Goal: Information Seeking & Learning: Learn about a topic

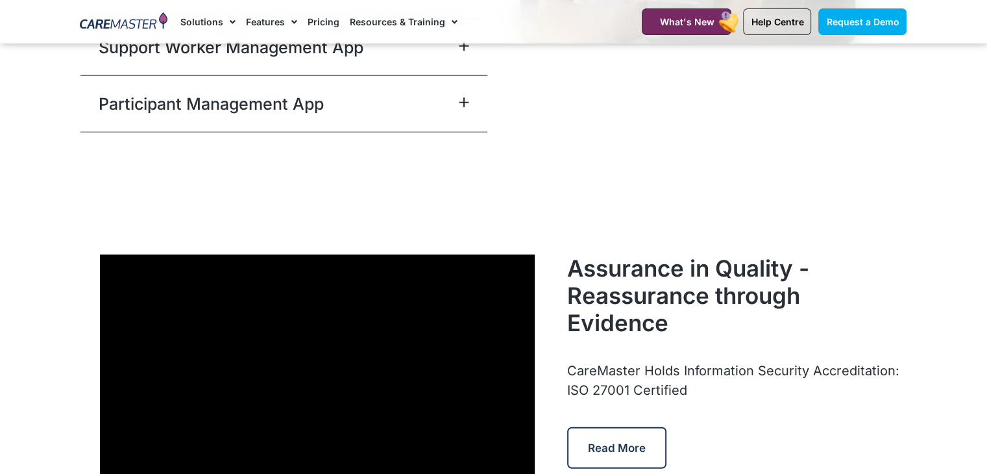
scroll to position [3553, 0]
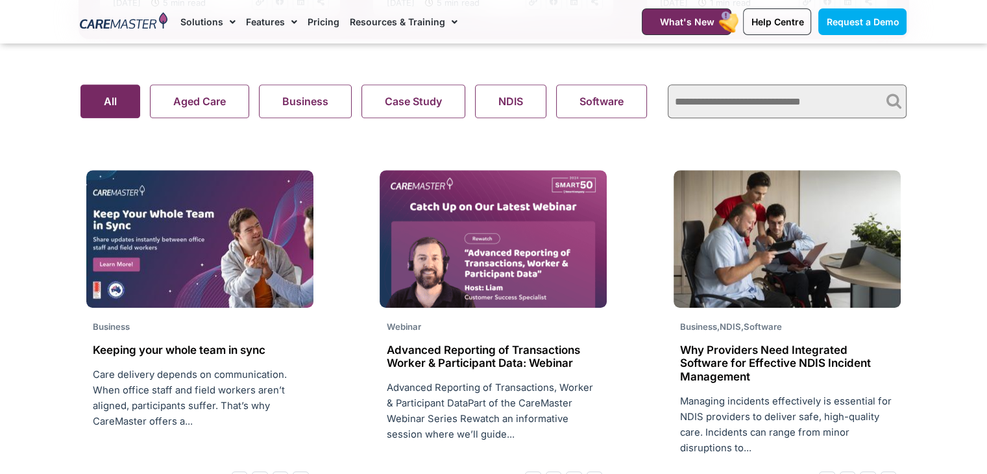
scroll to position [885, 0]
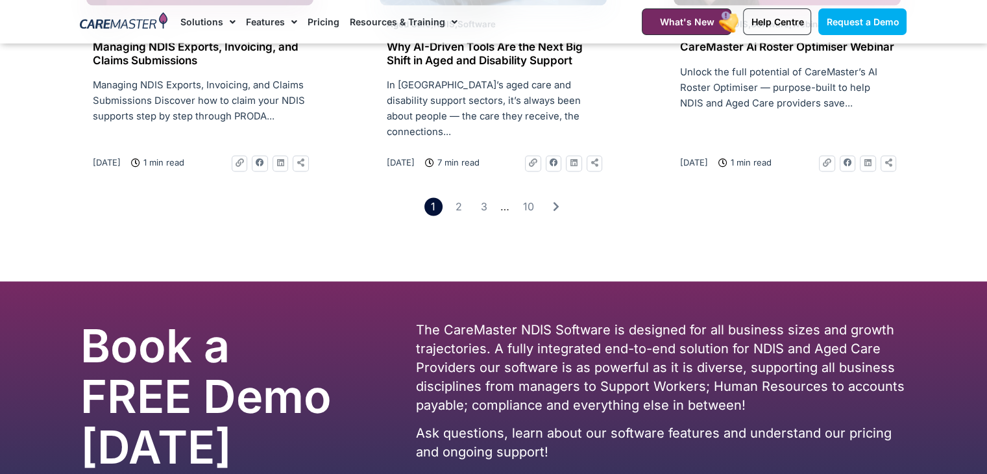
scroll to position [2168, 0]
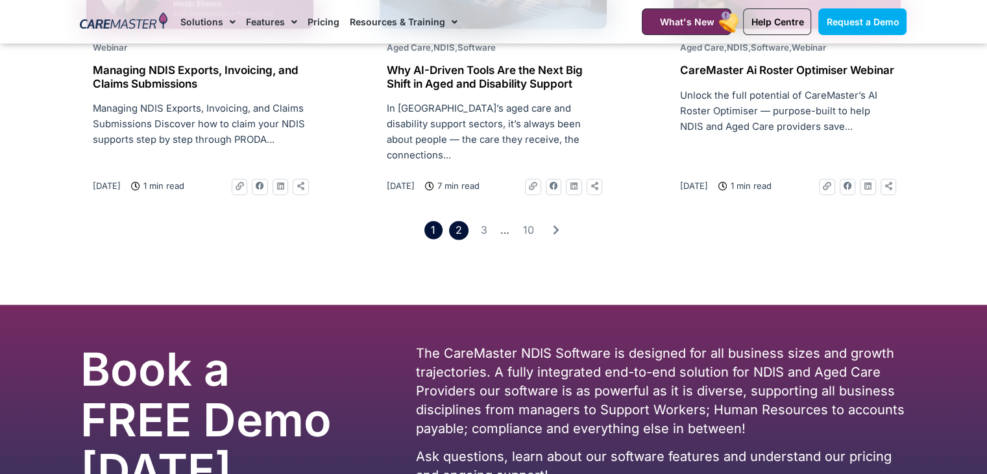
click at [456, 221] on link "Page 2" at bounding box center [458, 230] width 19 height 19
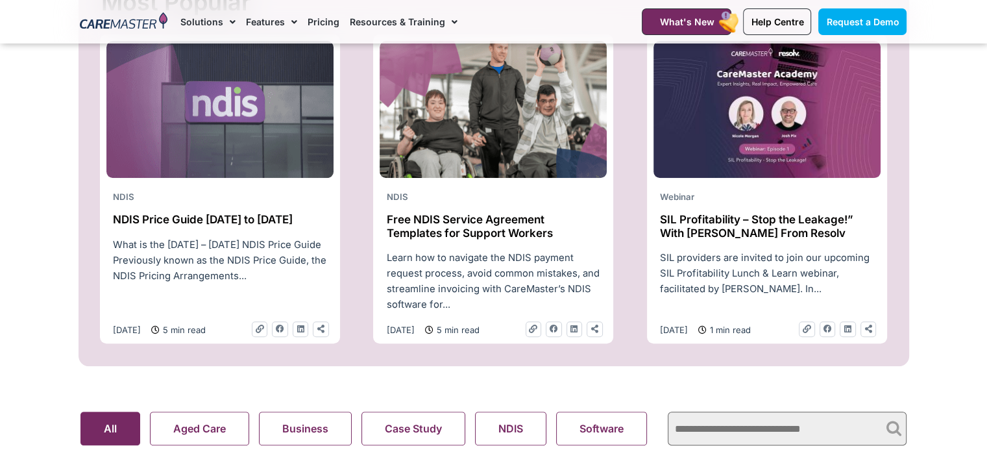
scroll to position [781, 0]
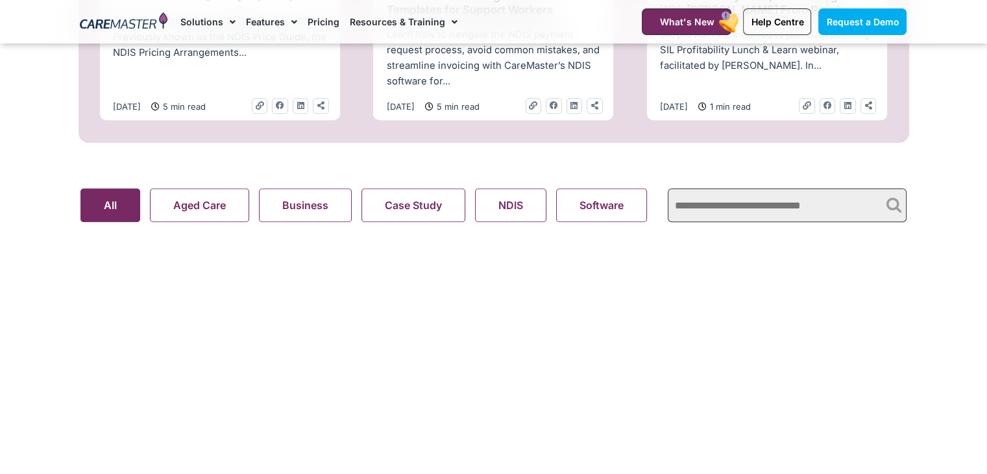
click at [705, 208] on input "text" at bounding box center [787, 205] width 239 height 34
type input "*****"
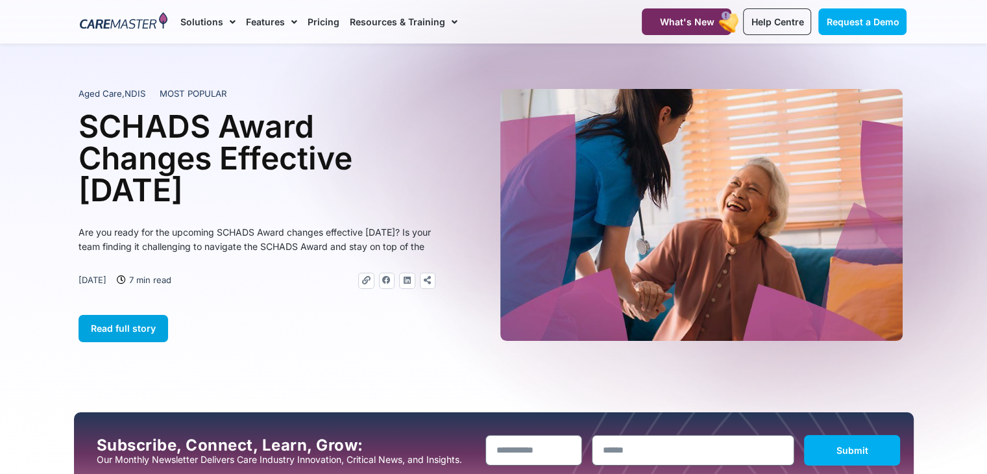
click at [128, 334] on span "Read full story" at bounding box center [123, 327] width 65 height 11
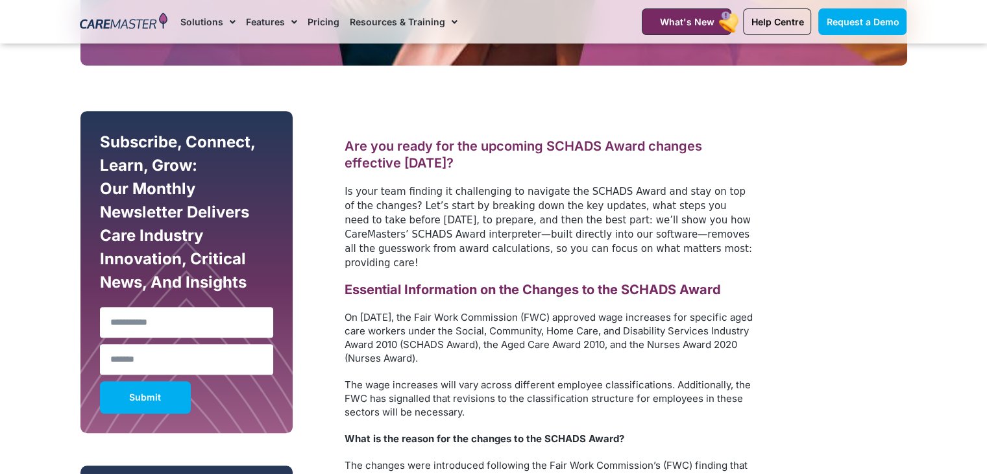
scroll to position [664, 0]
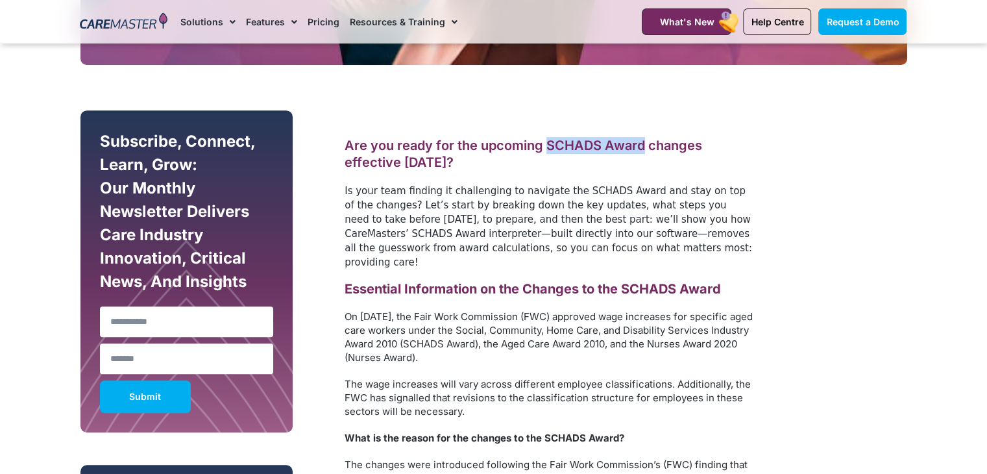
drag, startPoint x: 544, startPoint y: 140, endPoint x: 645, endPoint y: 141, distance: 100.6
click at [645, 141] on h2 "Are you ready for the upcoming SCHADS Award changes effective 1 January 2025?" at bounding box center [549, 154] width 409 height 34
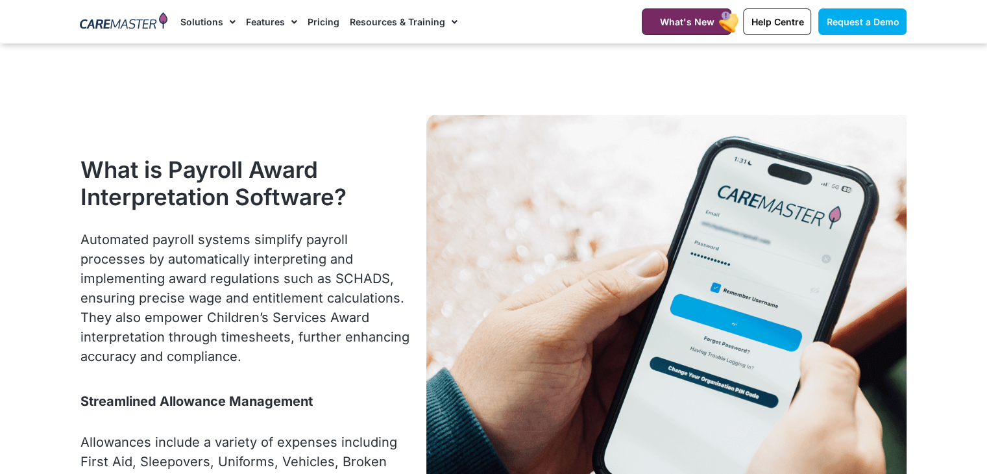
scroll to position [1062, 0]
click at [293, 156] on h2 "What is Payroll Award Interpretation Software?" at bounding box center [247, 183] width 334 height 55
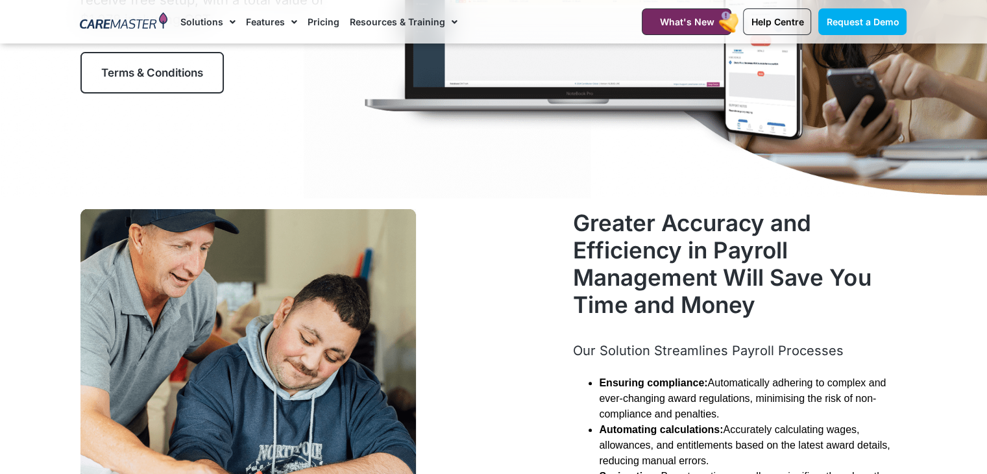
scroll to position [0, 0]
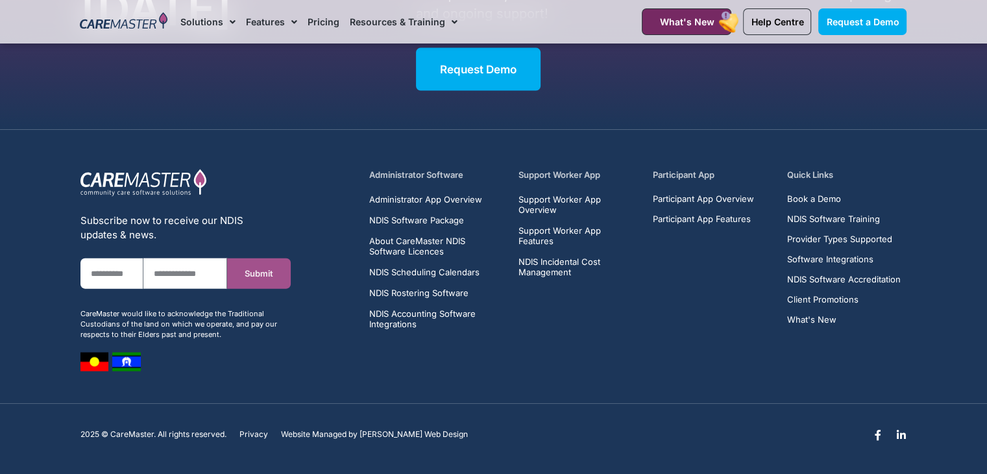
drag, startPoint x: 0, startPoint y: 0, endPoint x: 279, endPoint y: 265, distance: 385.1
click at [279, 265] on button "Submit" at bounding box center [258, 273] width 63 height 30
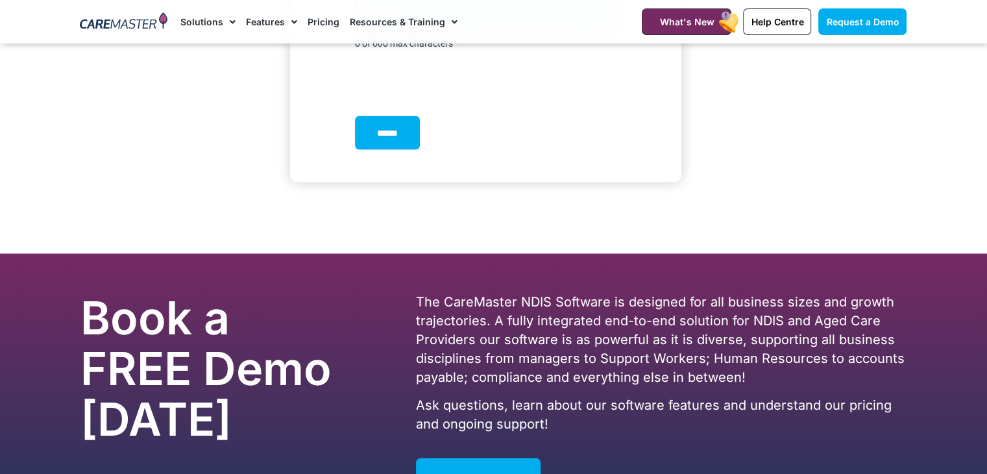
scroll to position [2458, 0]
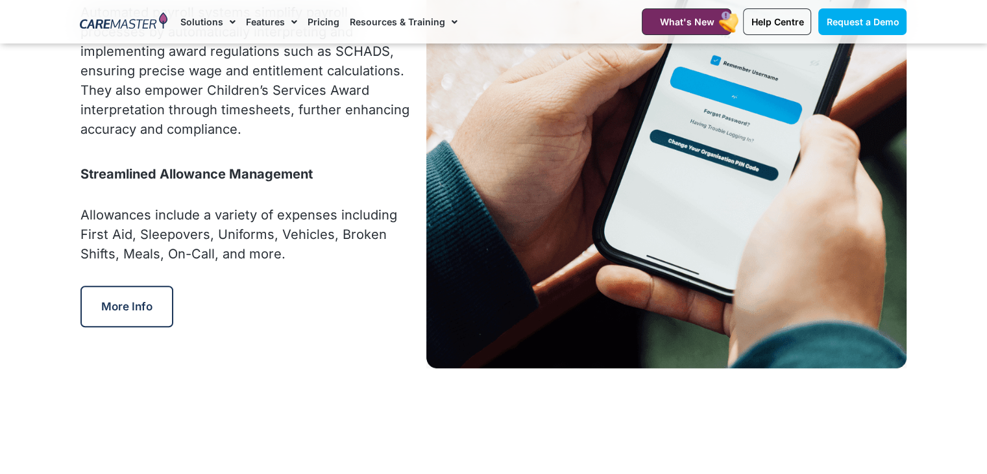
scroll to position [1289, 0]
